Goal: Use online tool/utility: Utilize a website feature to perform a specific function

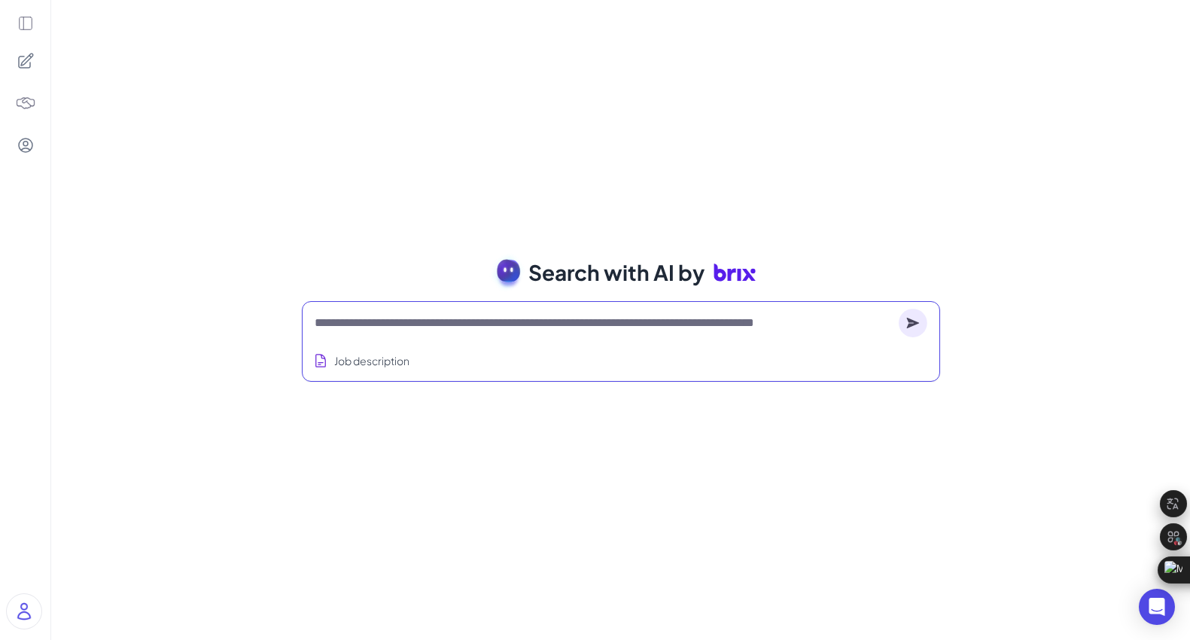
click at [464, 324] on textarea at bounding box center [604, 323] width 578 height 18
click at [365, 356] on button "Job description" at bounding box center [361, 361] width 102 height 28
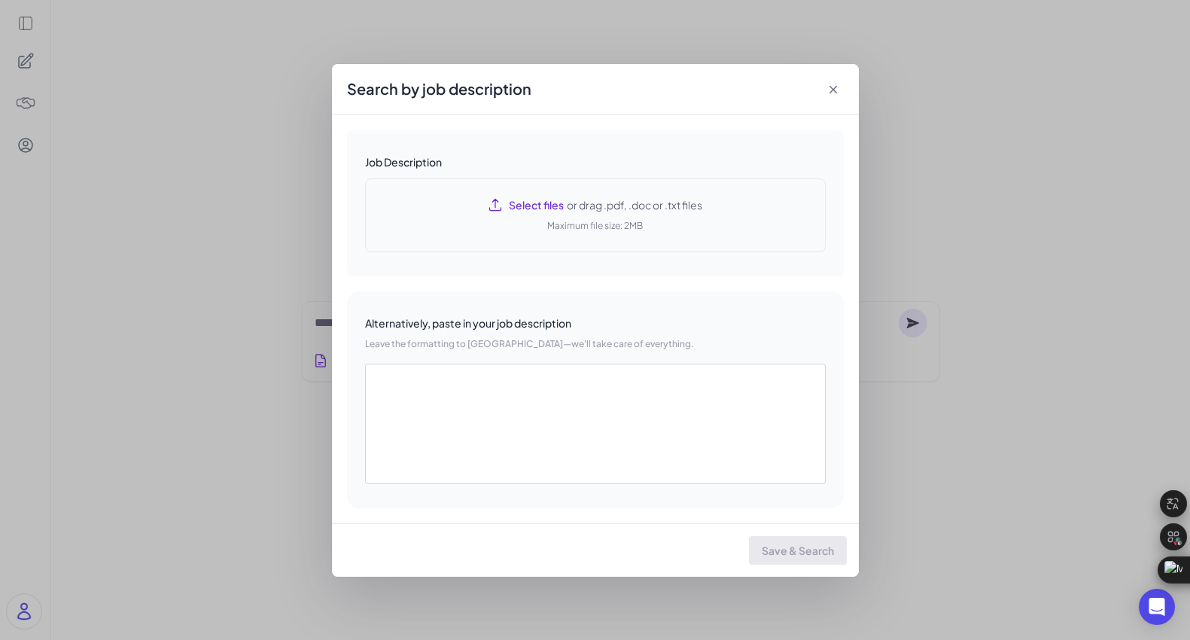
click at [583, 201] on span "or drag .pdf, .doc or .txt files" at bounding box center [633, 204] width 138 height 15
type textarea "**********"
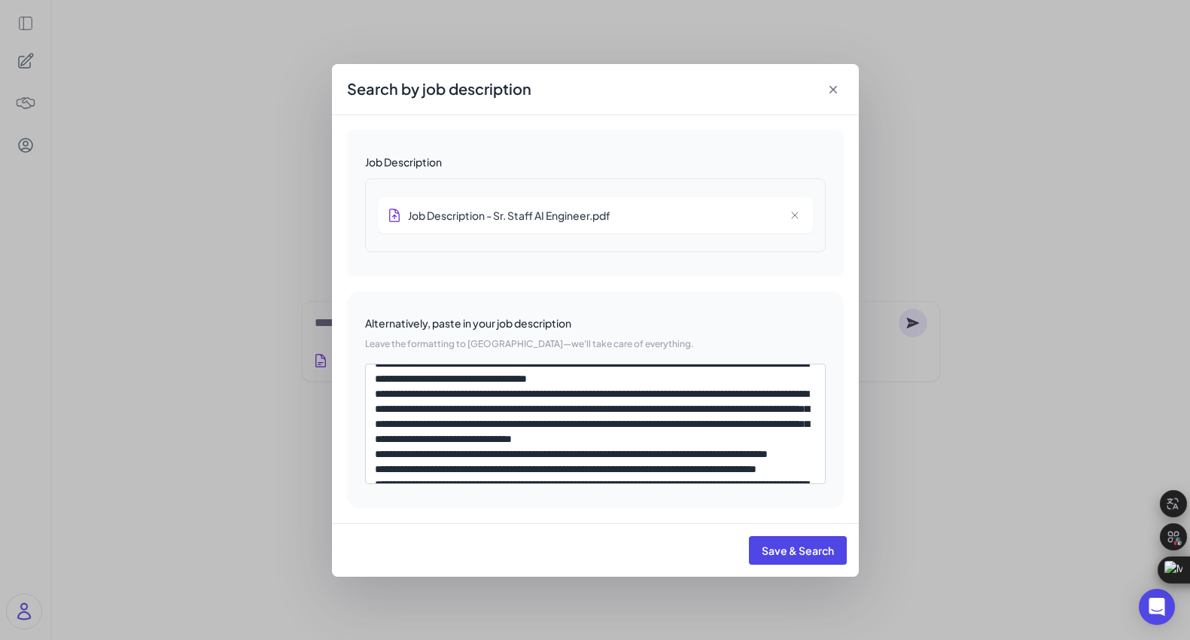
scroll to position [932, 0]
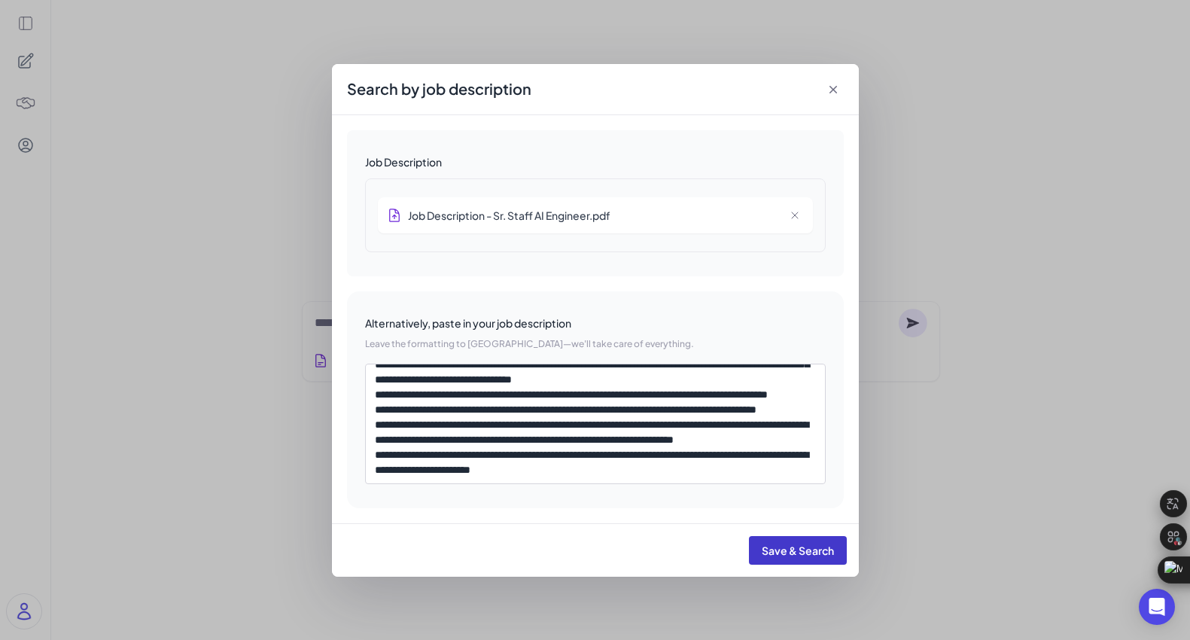
click at [796, 546] on span "Save & Search" at bounding box center [797, 550] width 72 height 14
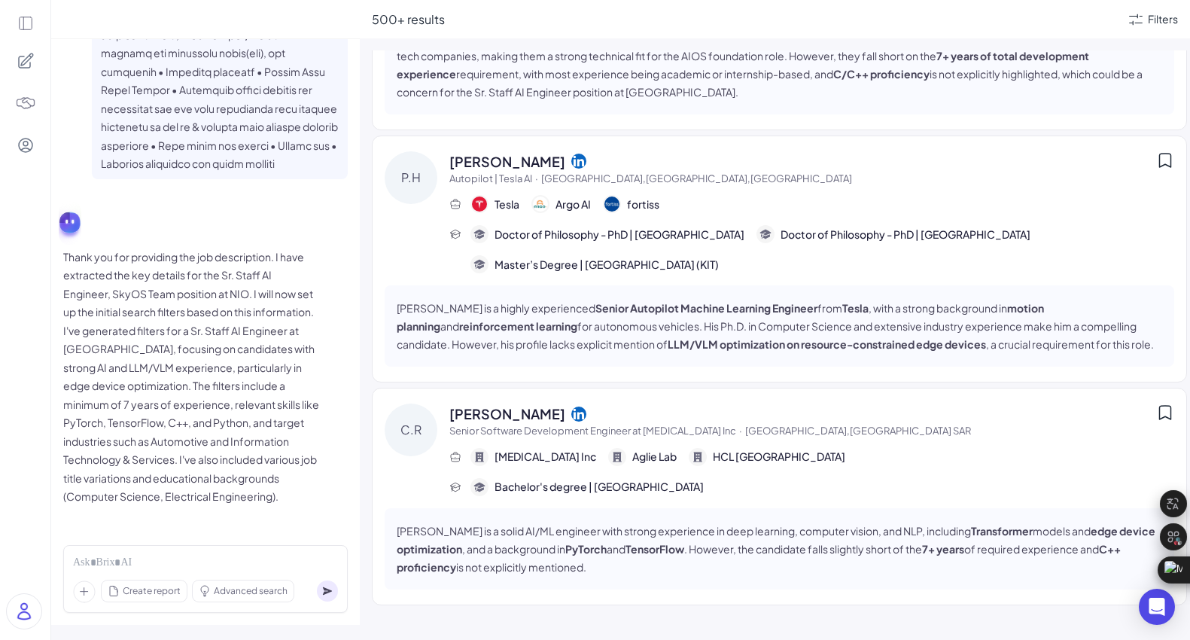
scroll to position [1047, 0]
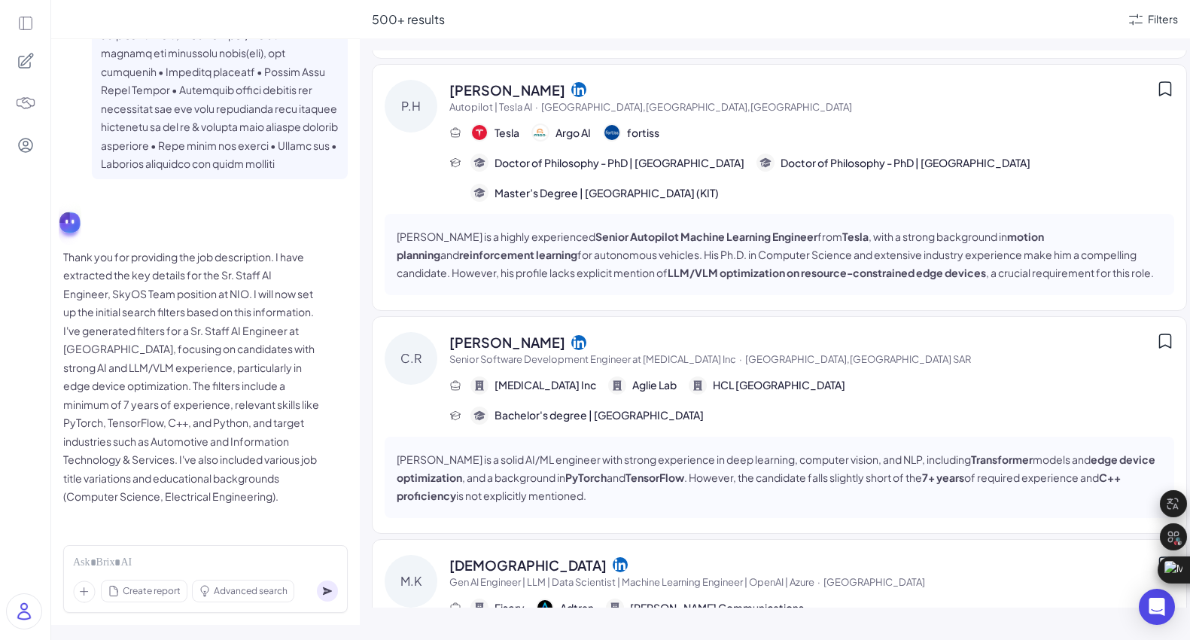
click at [480, 133] on img at bounding box center [479, 132] width 15 height 15
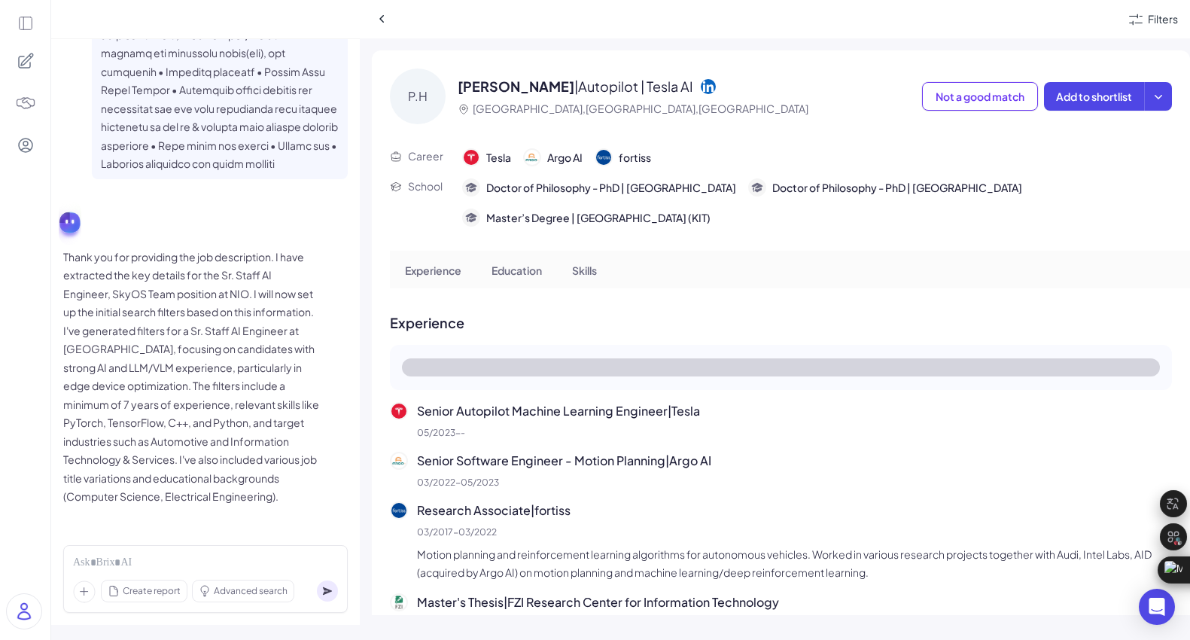
click at [467, 154] on img at bounding box center [471, 157] width 15 height 15
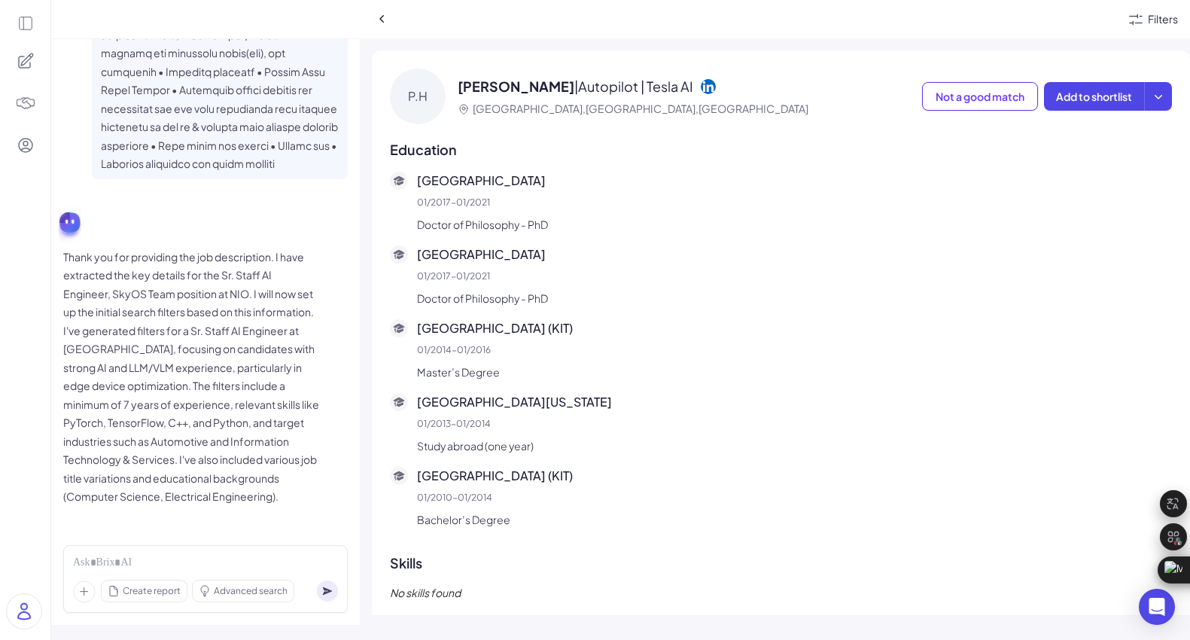
scroll to position [637, 0]
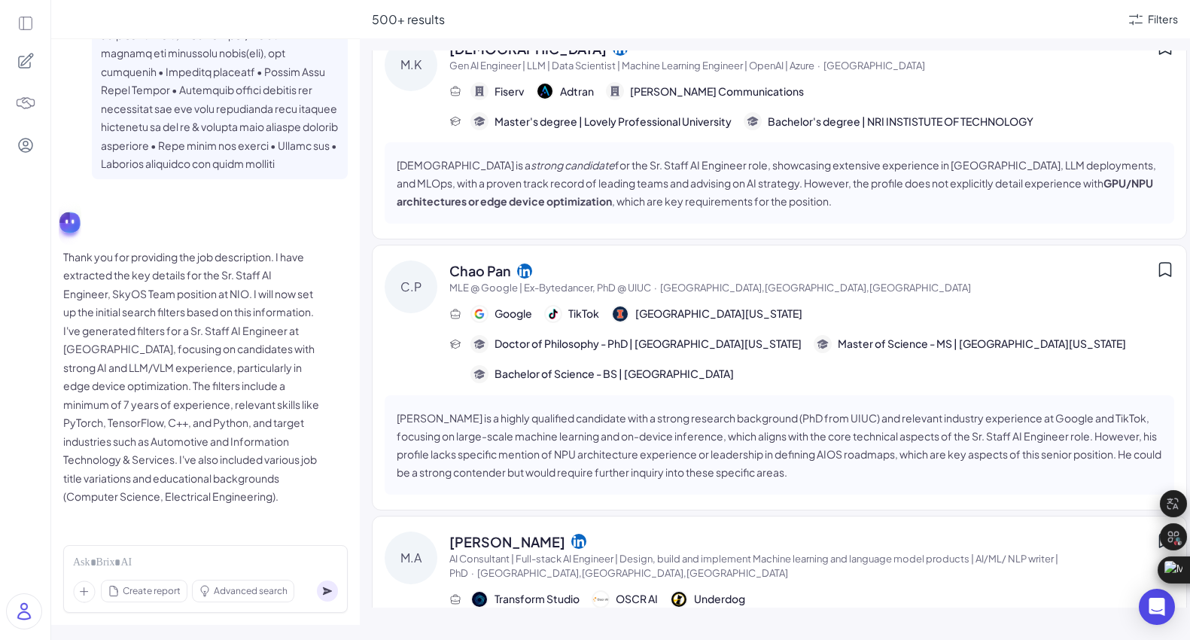
scroll to position [1568, 0]
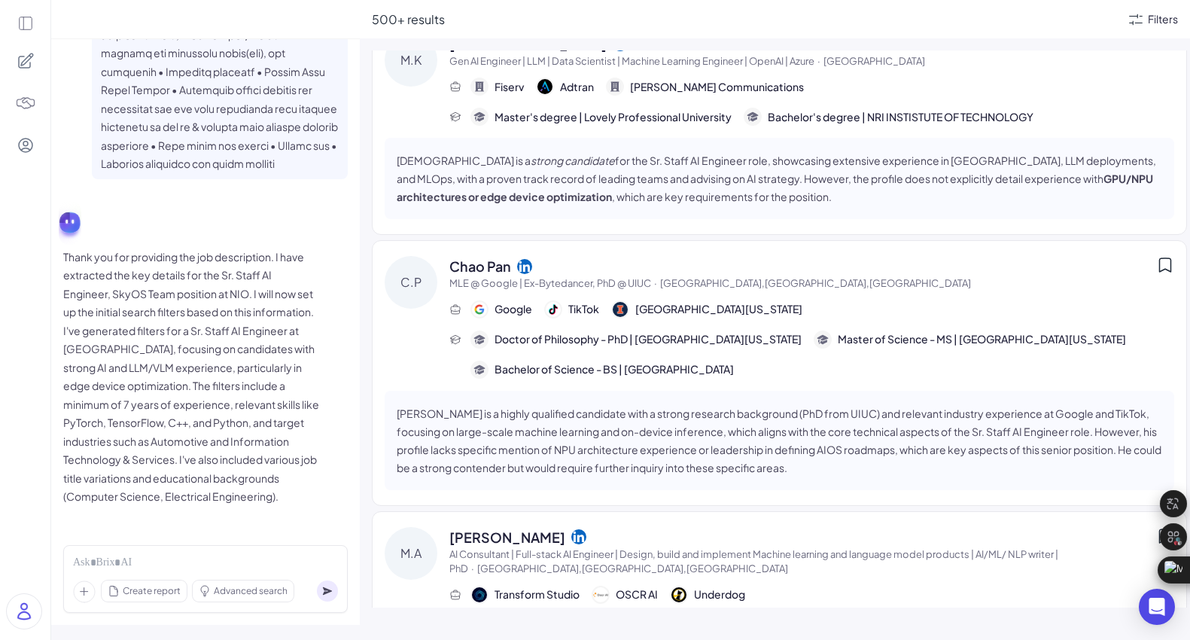
click at [1160, 16] on div "Filters" at bounding box center [1162, 19] width 30 height 16
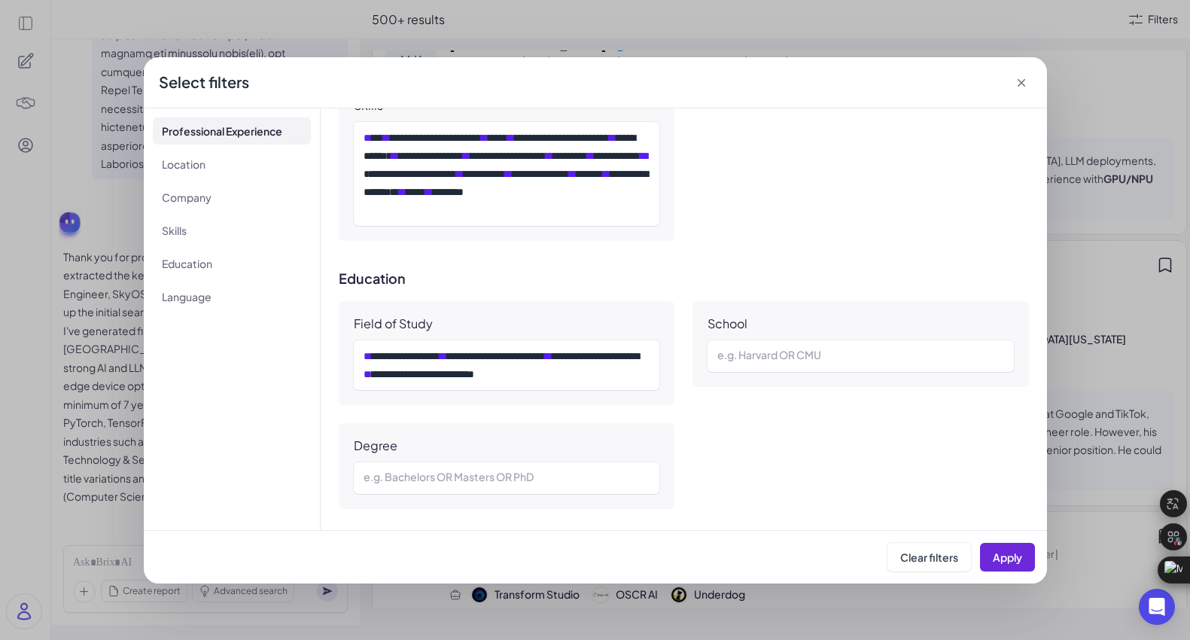
scroll to position [1171, 0]
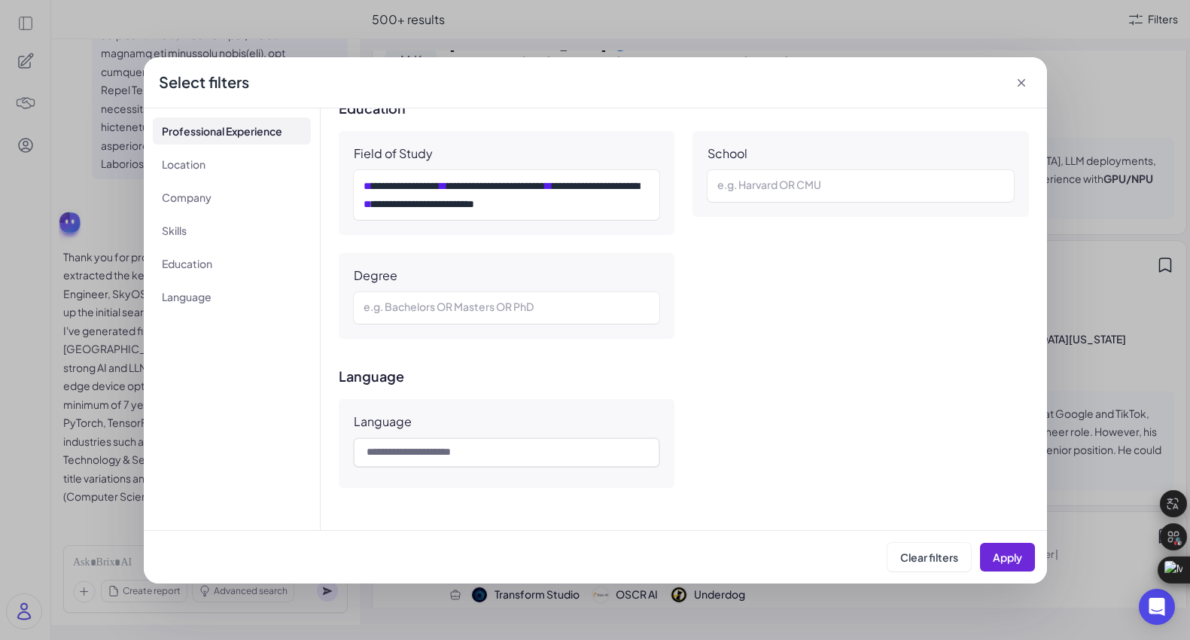
click at [1023, 77] on icon at bounding box center [1021, 82] width 15 height 15
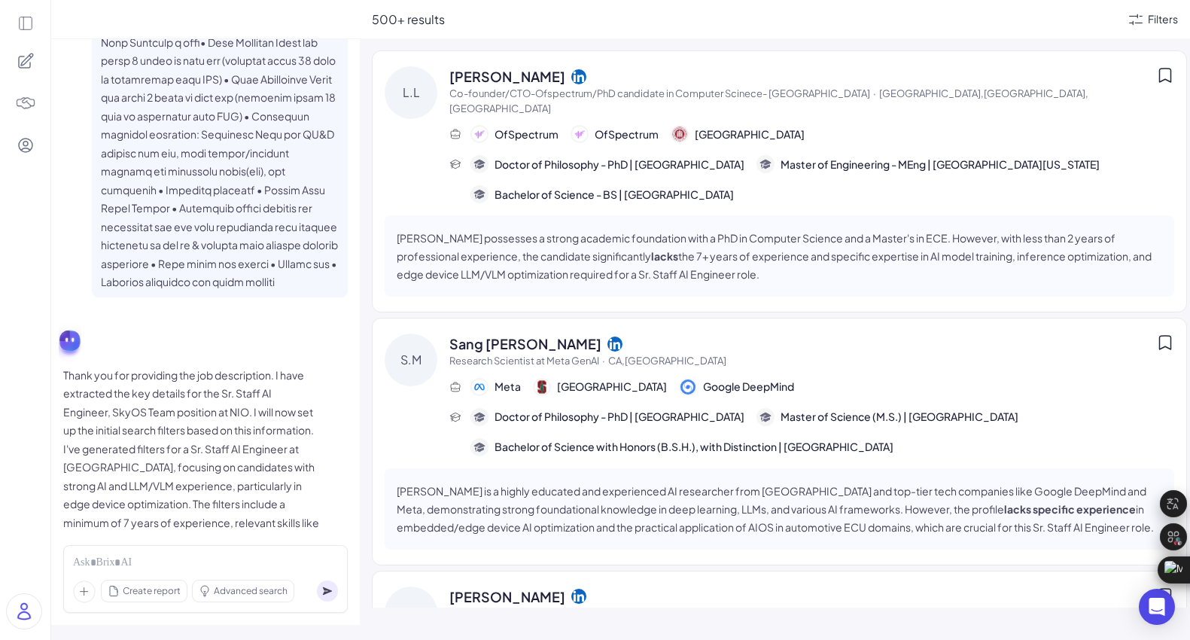
scroll to position [1878, 0]
